Goal: Find specific page/section: Find specific page/section

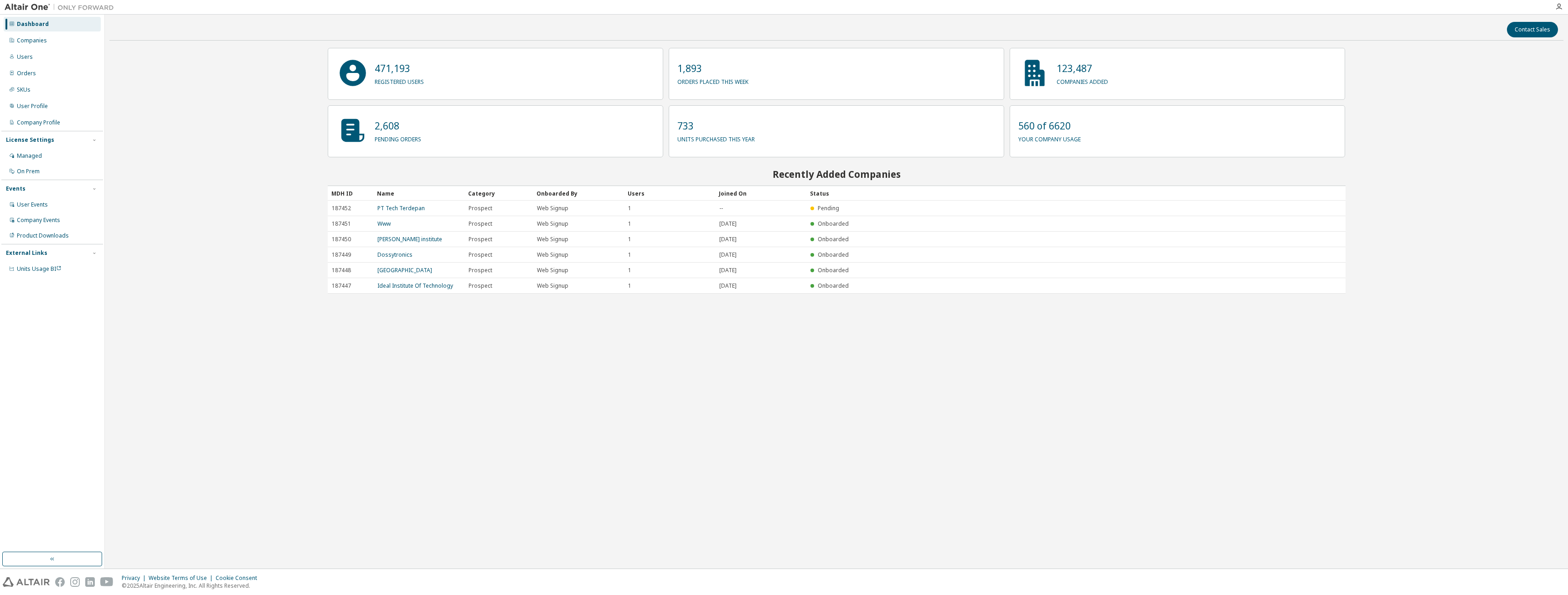
click at [37, 60] on div "Users" at bounding box center [52, 57] width 97 height 15
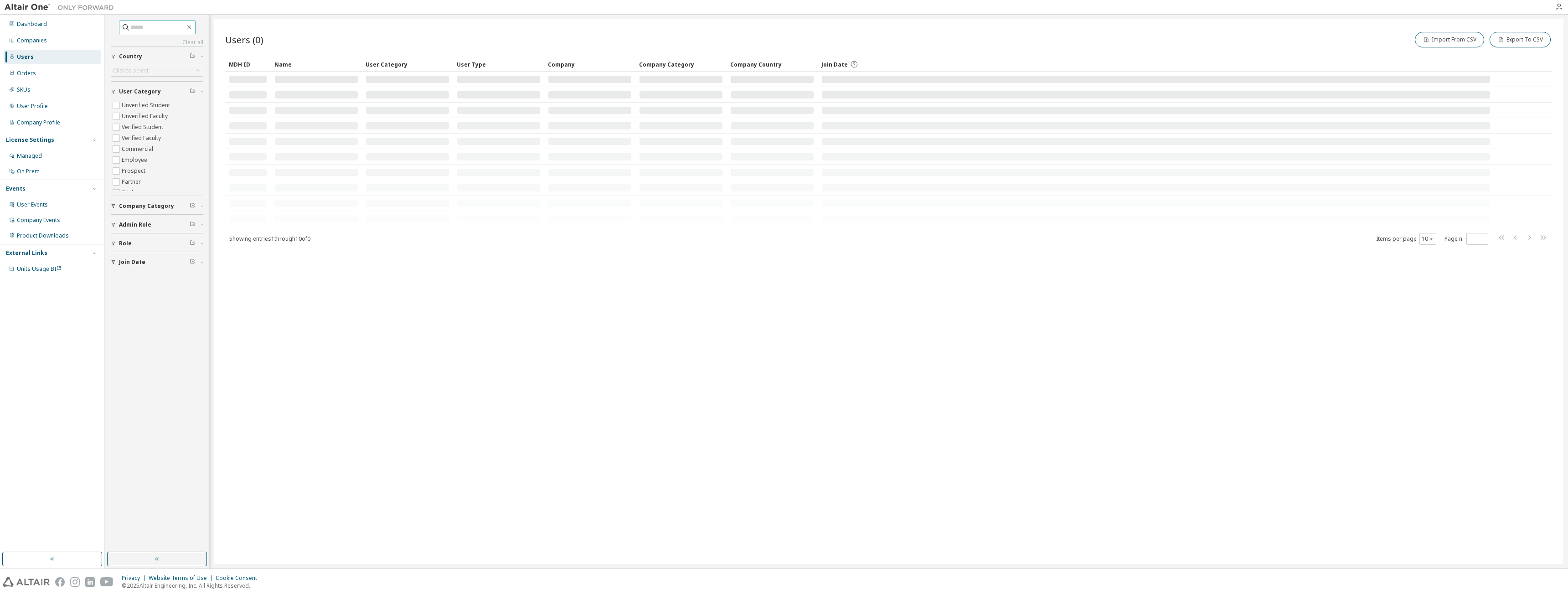
click at [145, 29] on input "text" at bounding box center [158, 27] width 55 height 9
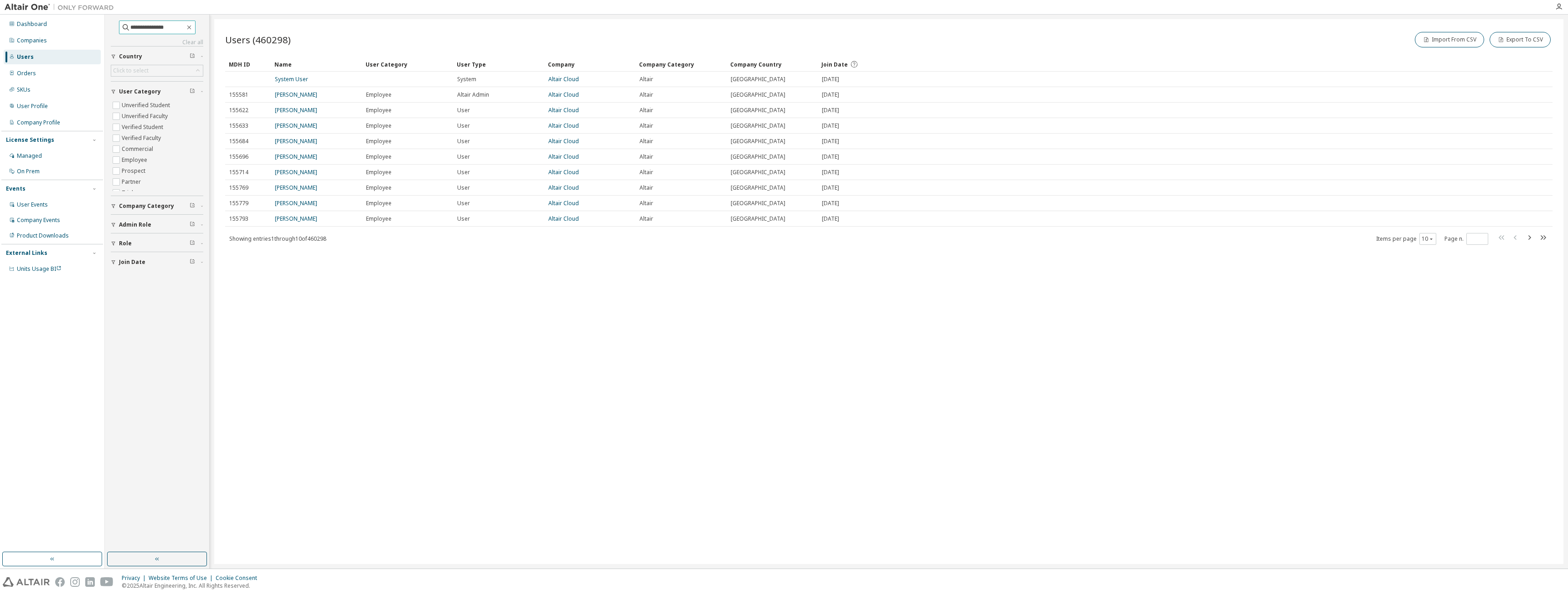
type input "**********"
click at [572, 79] on link "Siemens AG" at bounding box center [564, 83] width 32 height 8
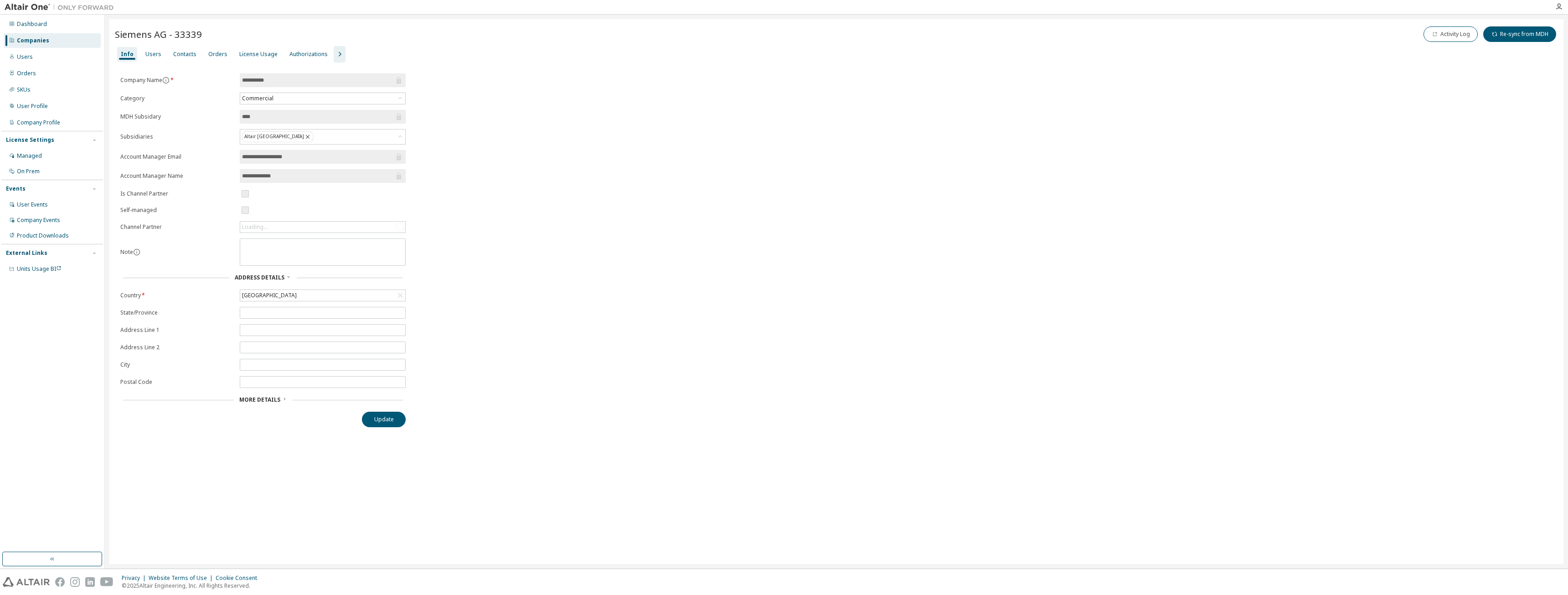
click at [157, 52] on div "Users" at bounding box center [153, 54] width 16 height 7
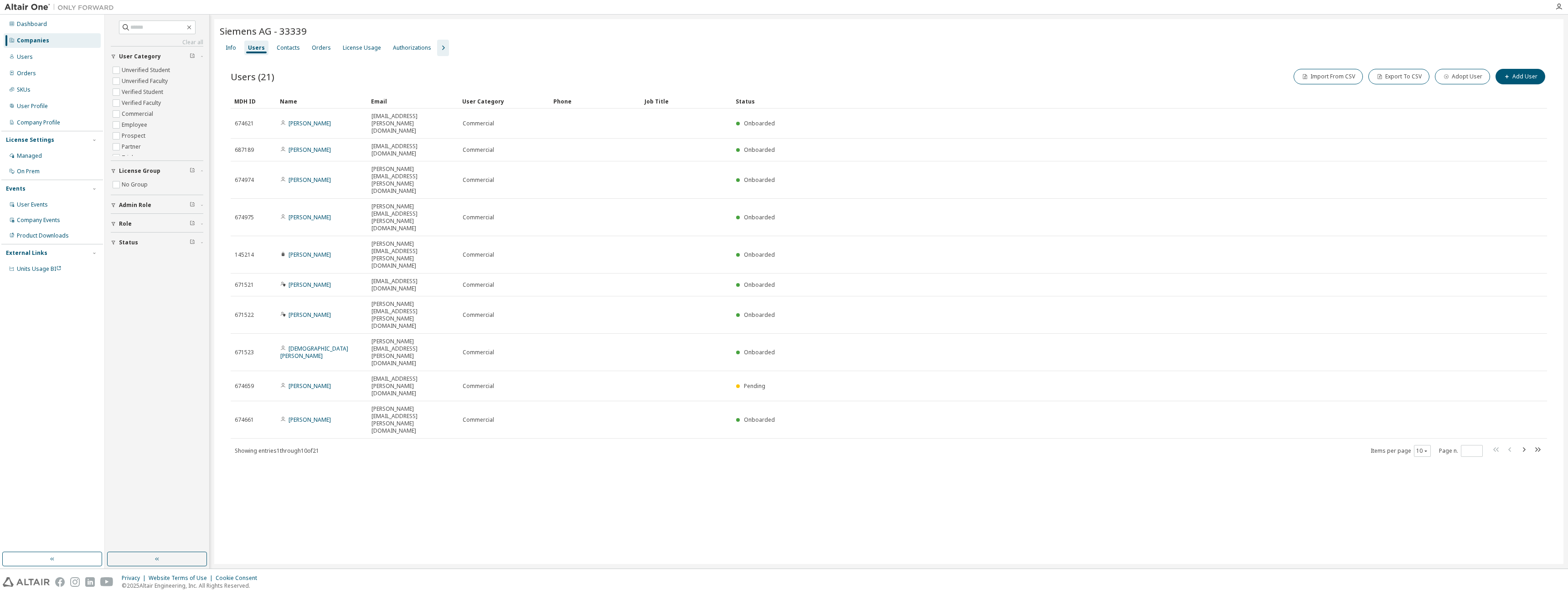
click at [1525, 444] on icon "button" at bounding box center [1524, 449] width 11 height 11
type input "*"
click at [368, 50] on div "License Usage" at bounding box center [362, 48] width 38 height 7
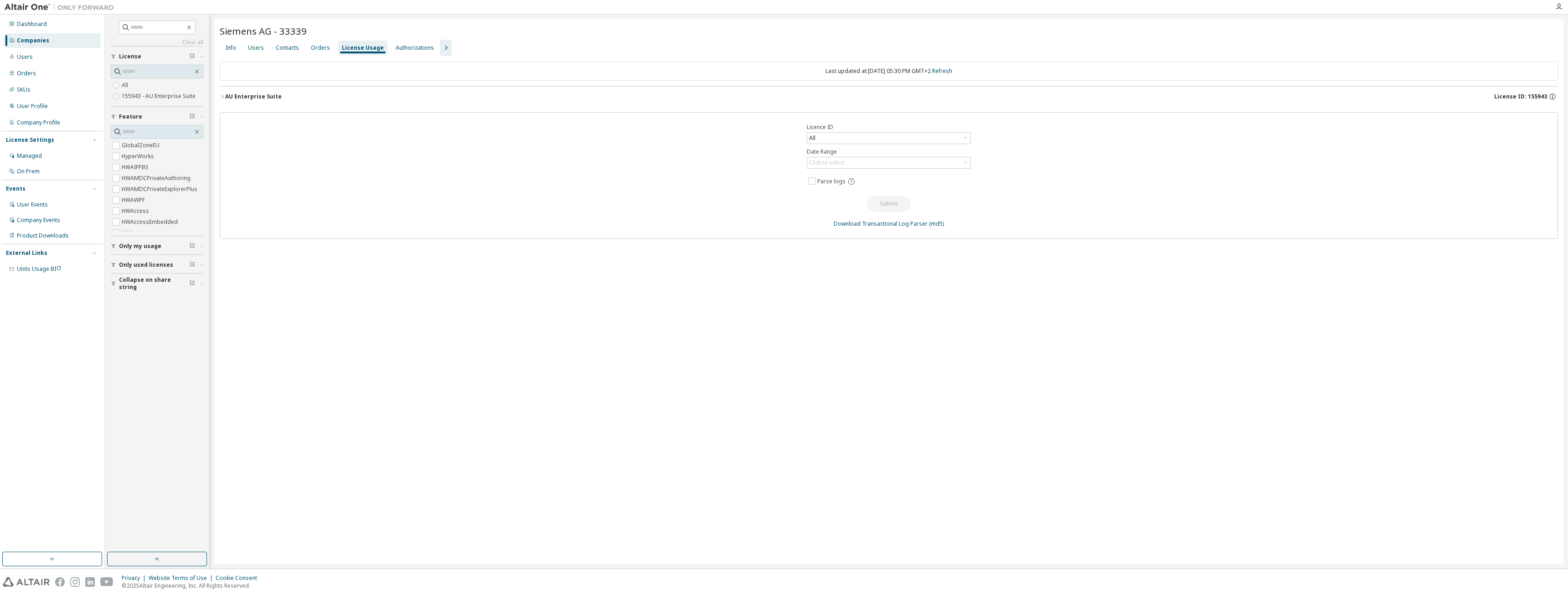
click at [224, 96] on icon "button" at bounding box center [222, 96] width 5 height 5
